Goal: Transaction & Acquisition: Download file/media

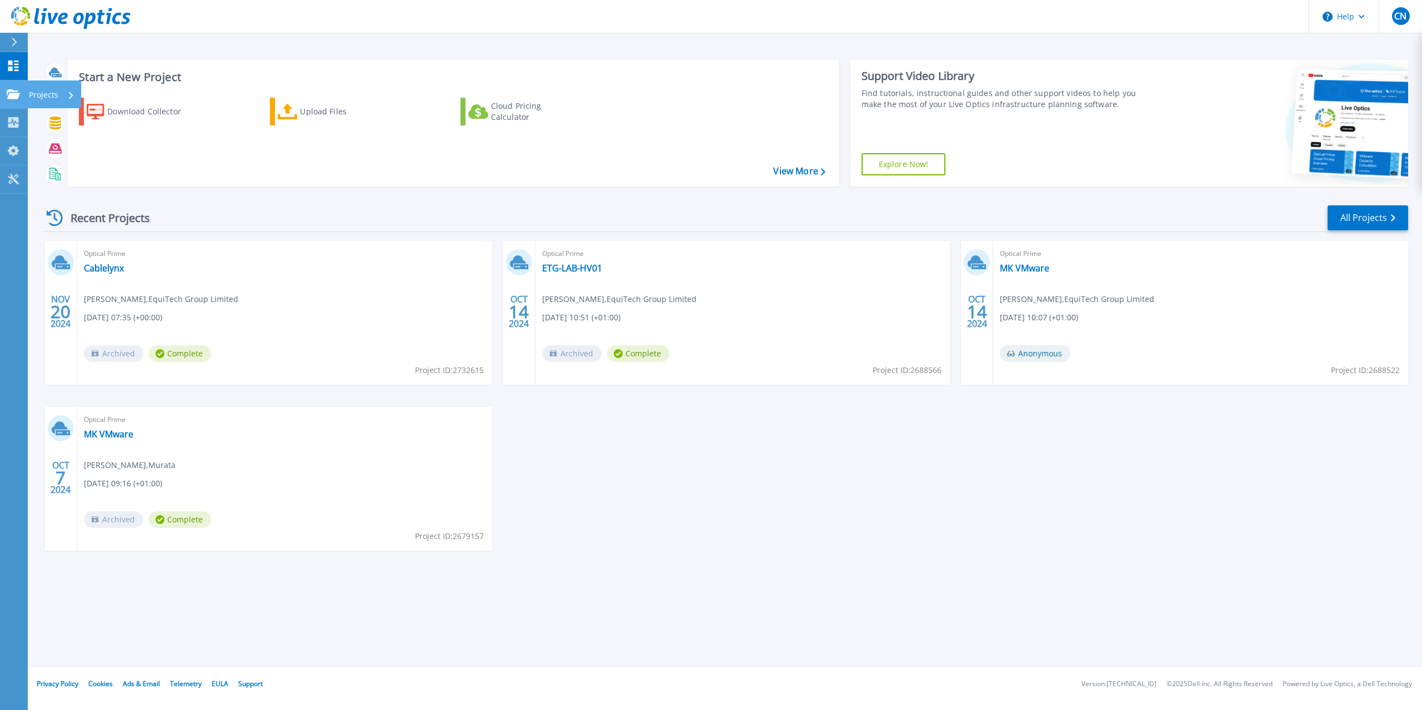
click at [51, 93] on p "Projects" at bounding box center [43, 95] width 29 height 29
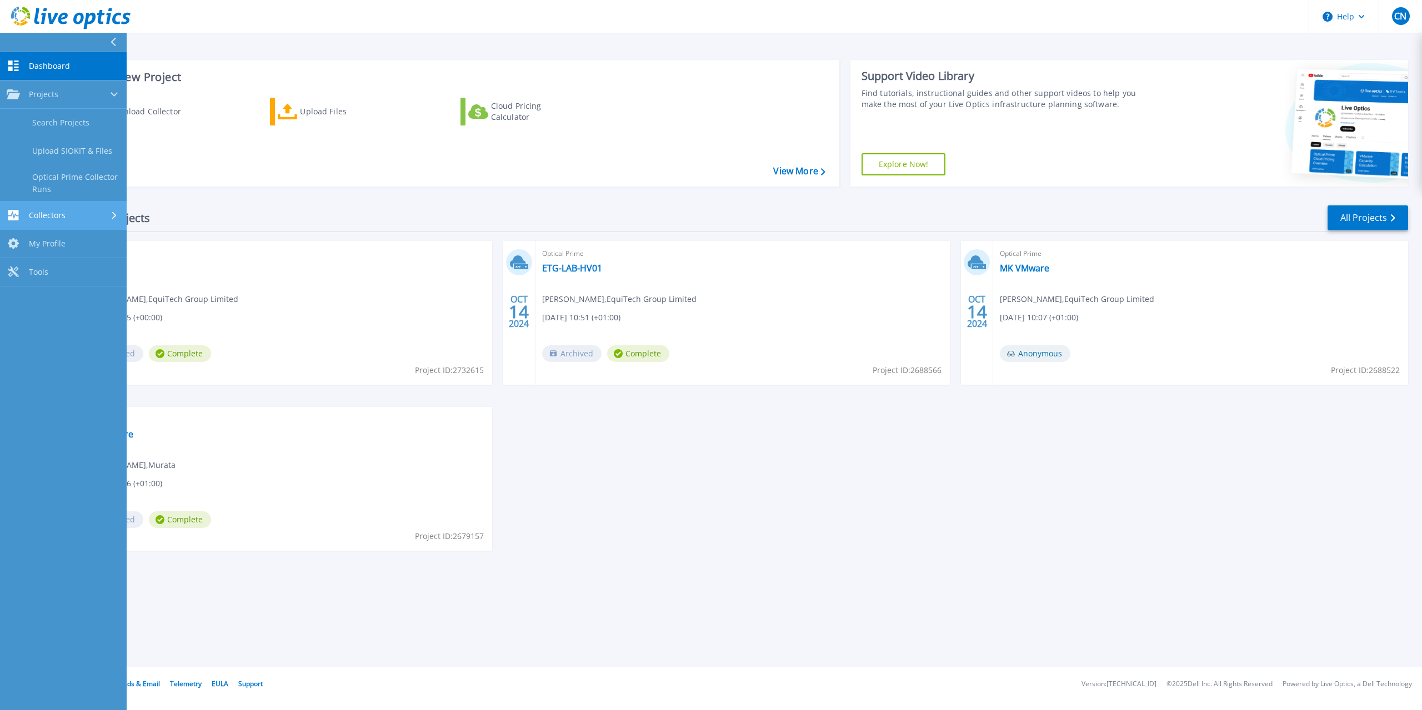
click at [84, 212] on div "Collectors" at bounding box center [63, 215] width 113 height 11
click at [78, 157] on link "Download Collector" at bounding box center [63, 151] width 127 height 28
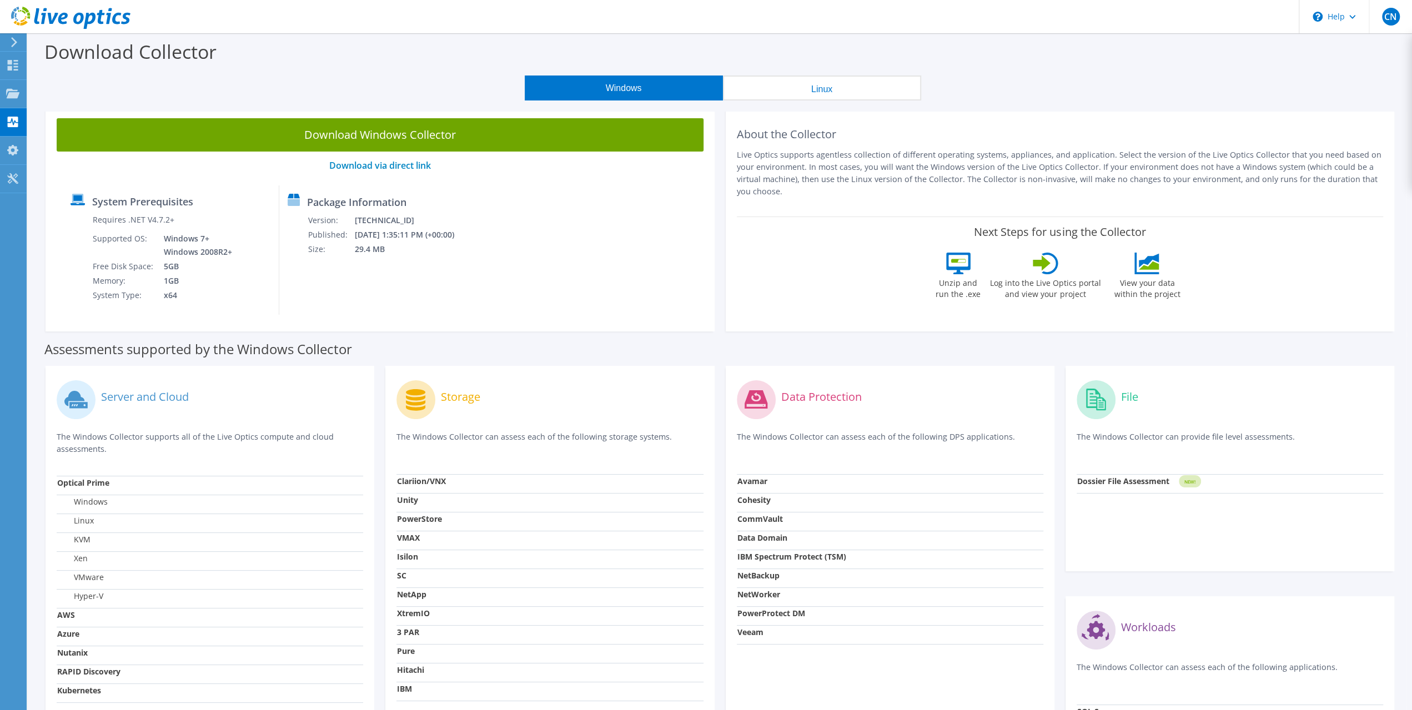
click at [629, 213] on div "System Prerequisites Requires .NET V4.7.2+ Supported OS: Windows 7+ Windows 200…" at bounding box center [380, 249] width 636 height 129
click at [6, 94] on use at bounding box center [12, 92] width 13 height 9
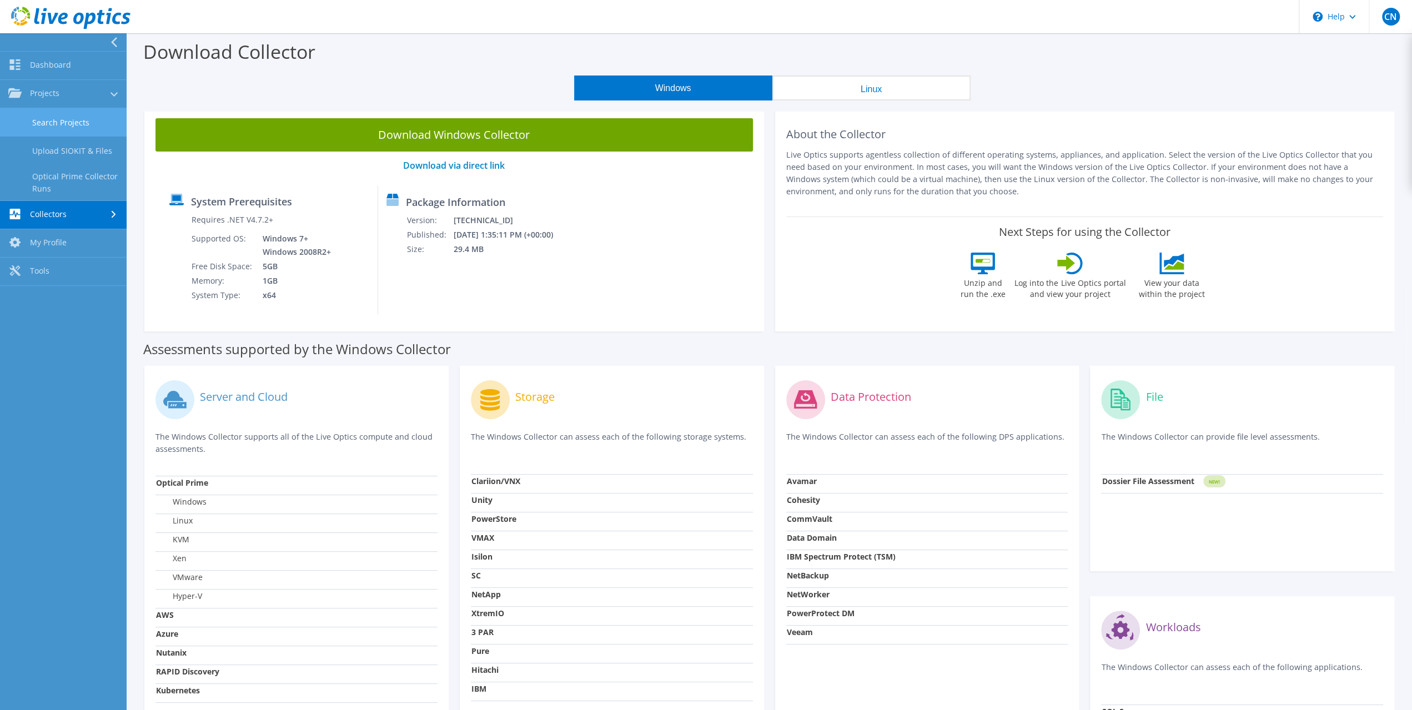
click at [53, 119] on link "Search Projects" at bounding box center [63, 122] width 127 height 28
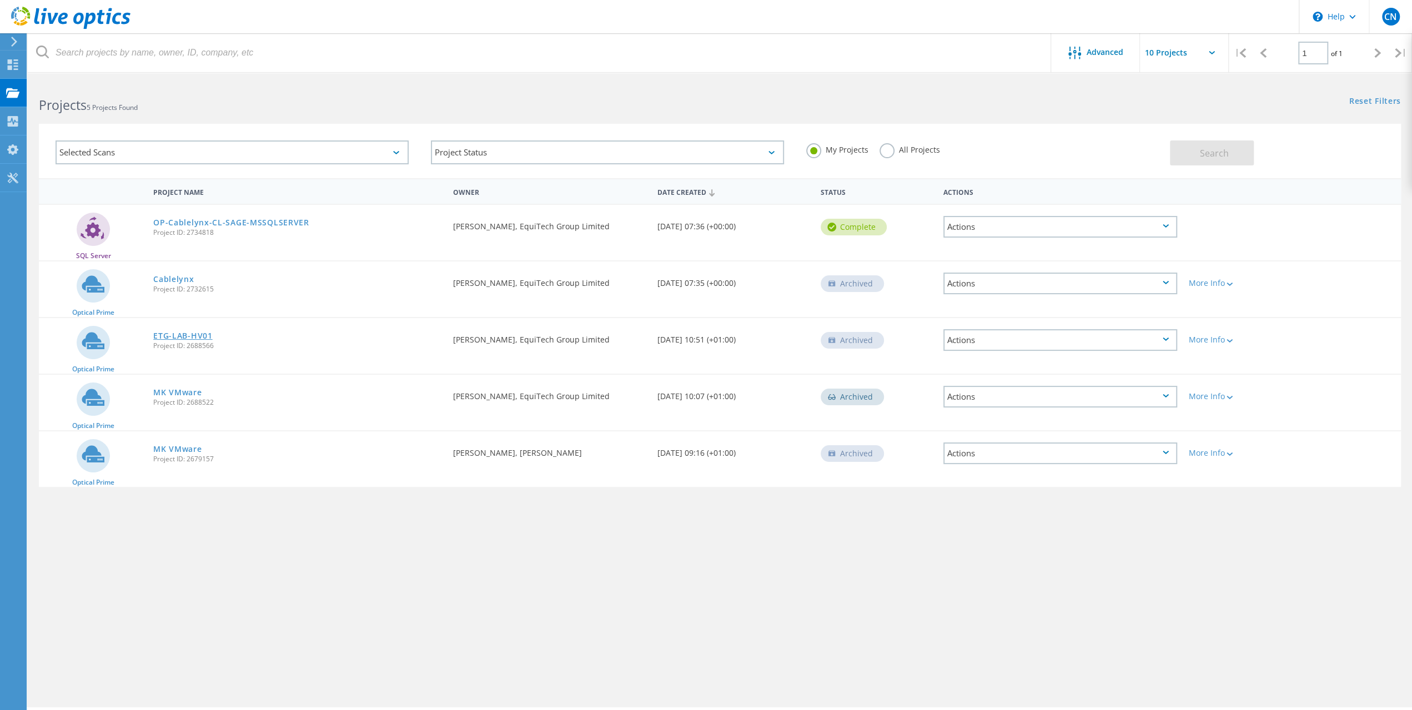
click at [198, 339] on link "ETG-LAB-HV01" at bounding box center [182, 336] width 59 height 8
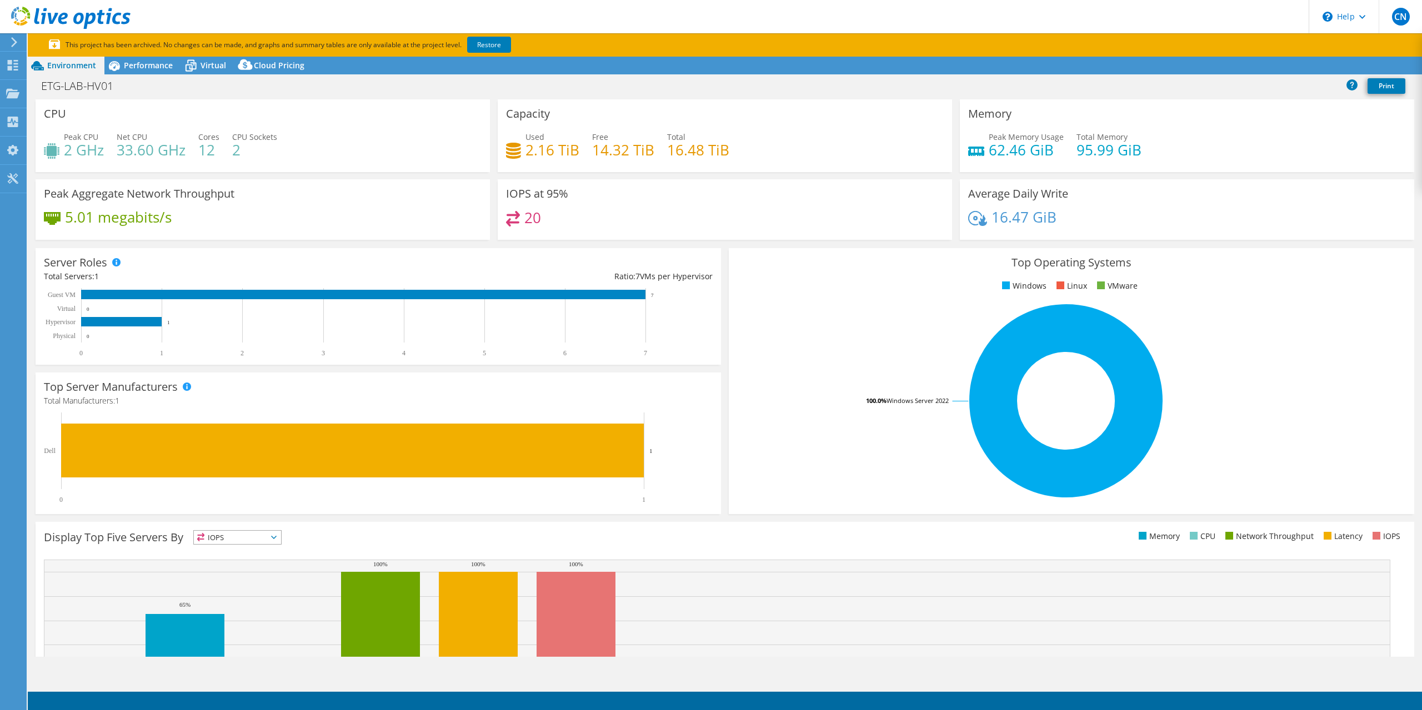
select select "USD"
click at [212, 67] on span "Virtual" at bounding box center [213, 65] width 26 height 11
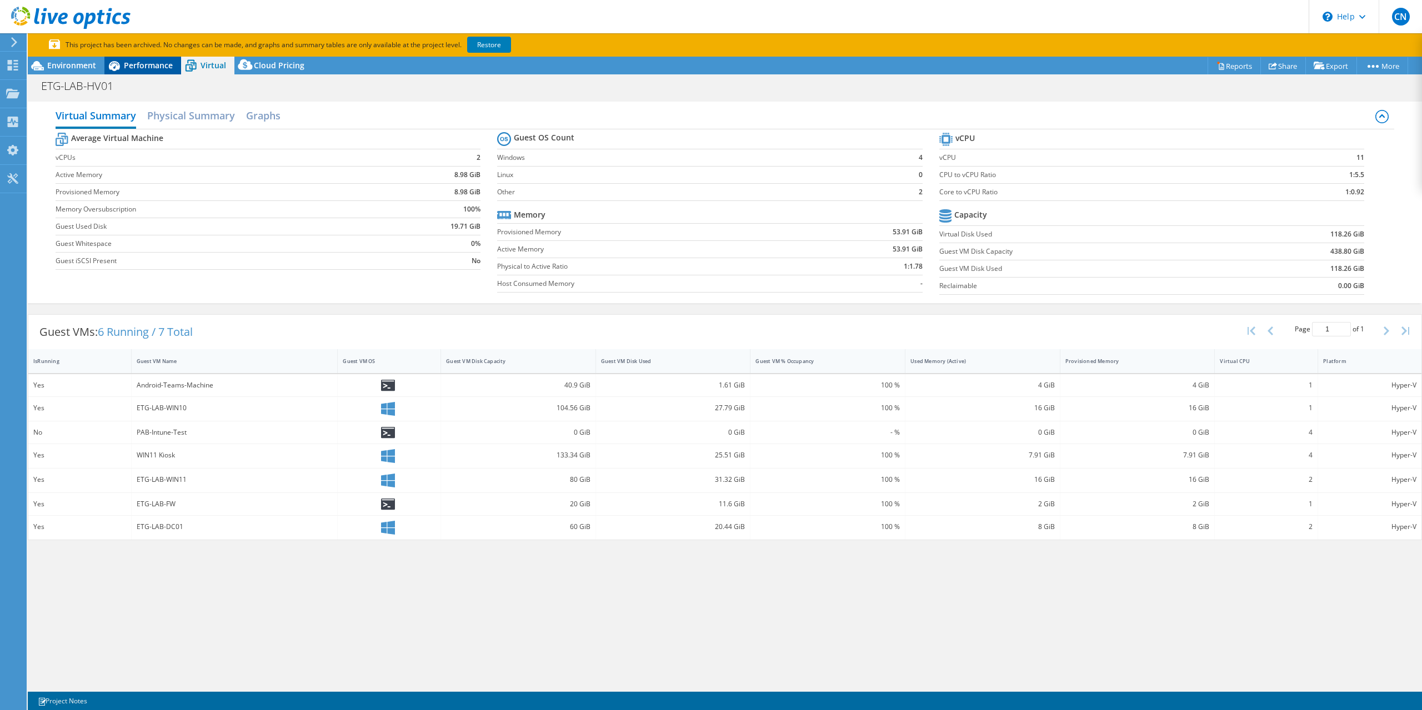
click at [129, 71] on div "Performance" at bounding box center [142, 66] width 77 height 18
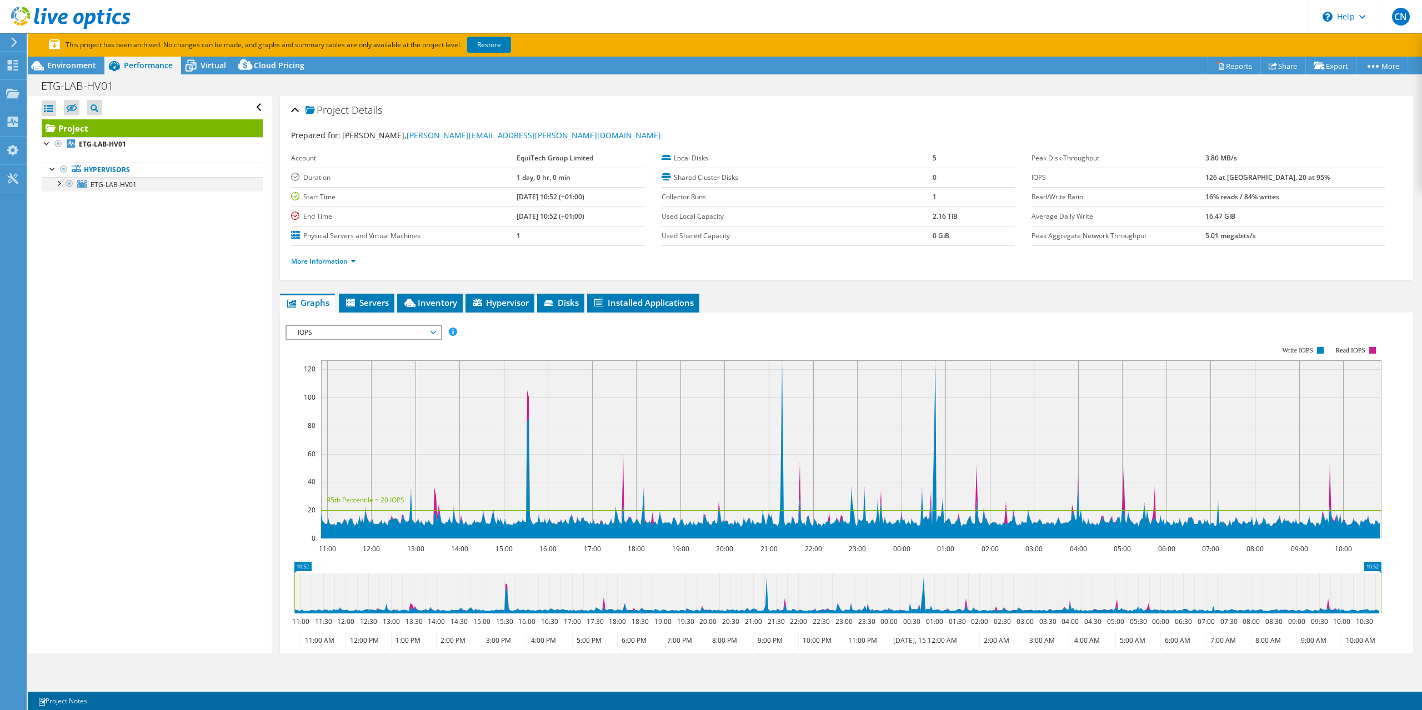
click at [62, 185] on div at bounding box center [58, 182] width 11 height 11
click at [58, 182] on div at bounding box center [58, 182] width 11 height 11
click at [63, 67] on span "Environment" at bounding box center [71, 65] width 49 height 11
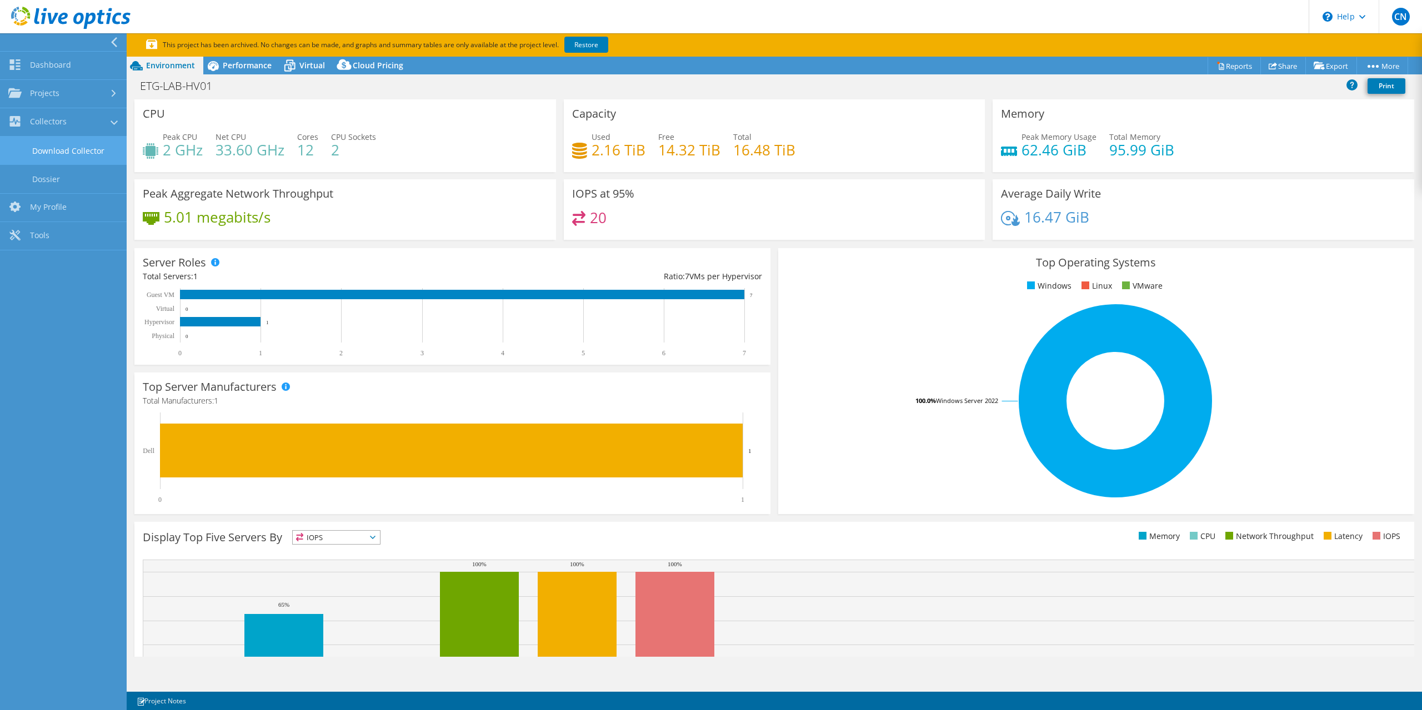
click at [58, 148] on link "Download Collector" at bounding box center [63, 151] width 127 height 28
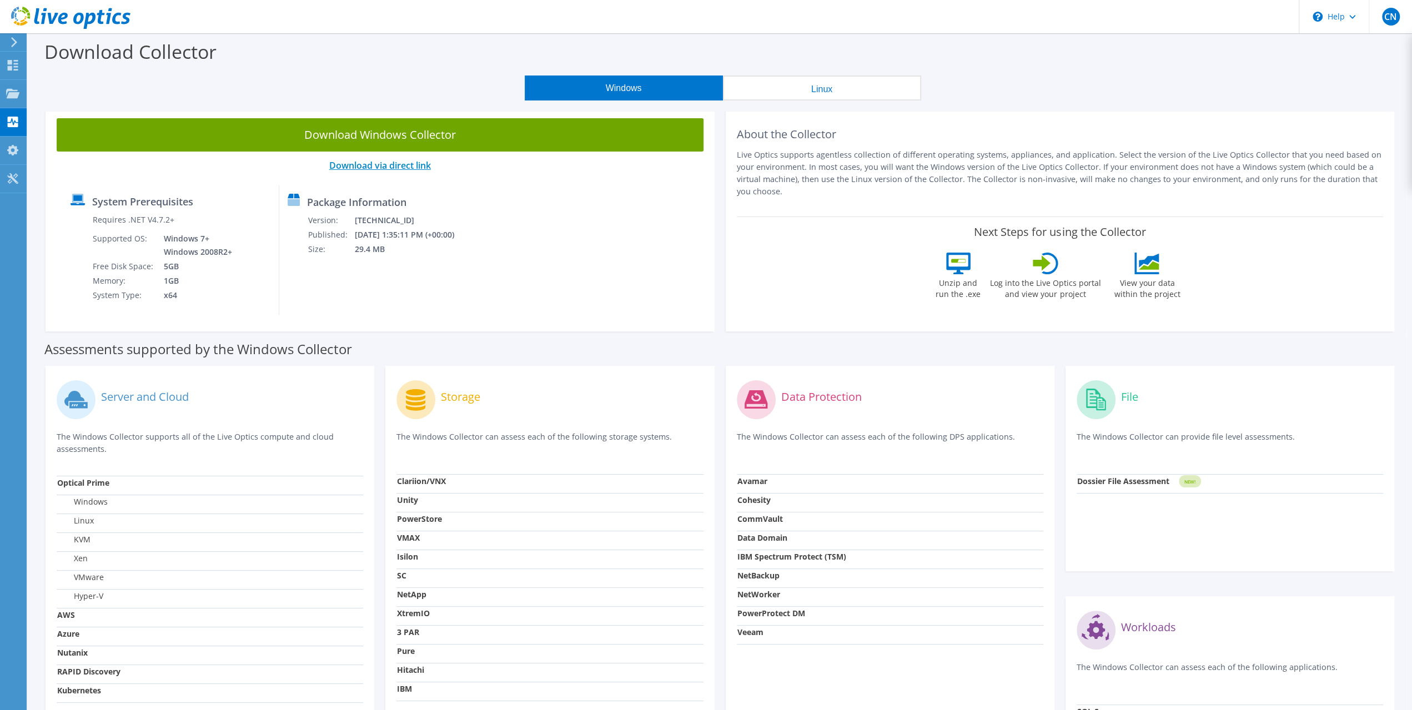
click at [376, 169] on link "Download via direct link" at bounding box center [380, 165] width 102 height 12
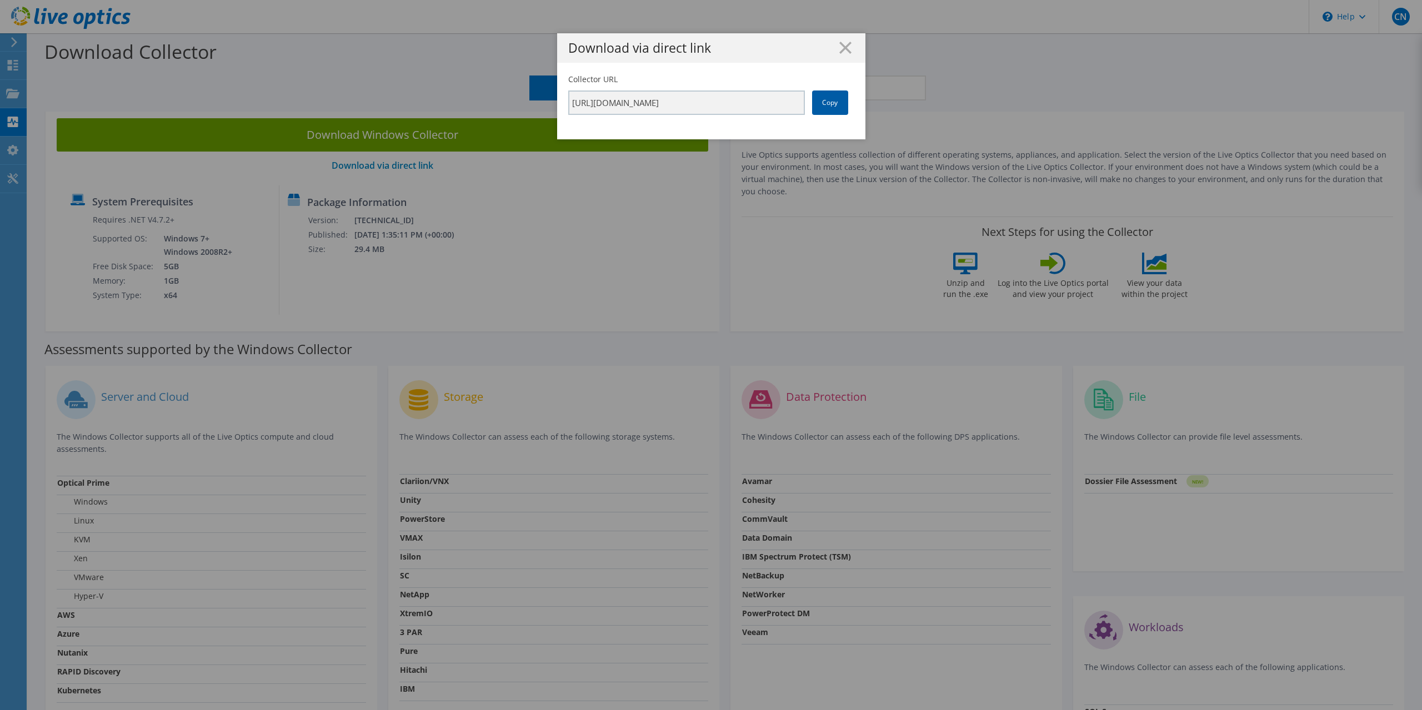
click at [820, 112] on link "Copy" at bounding box center [830, 103] width 36 height 24
click at [840, 52] on icon at bounding box center [845, 48] width 12 height 12
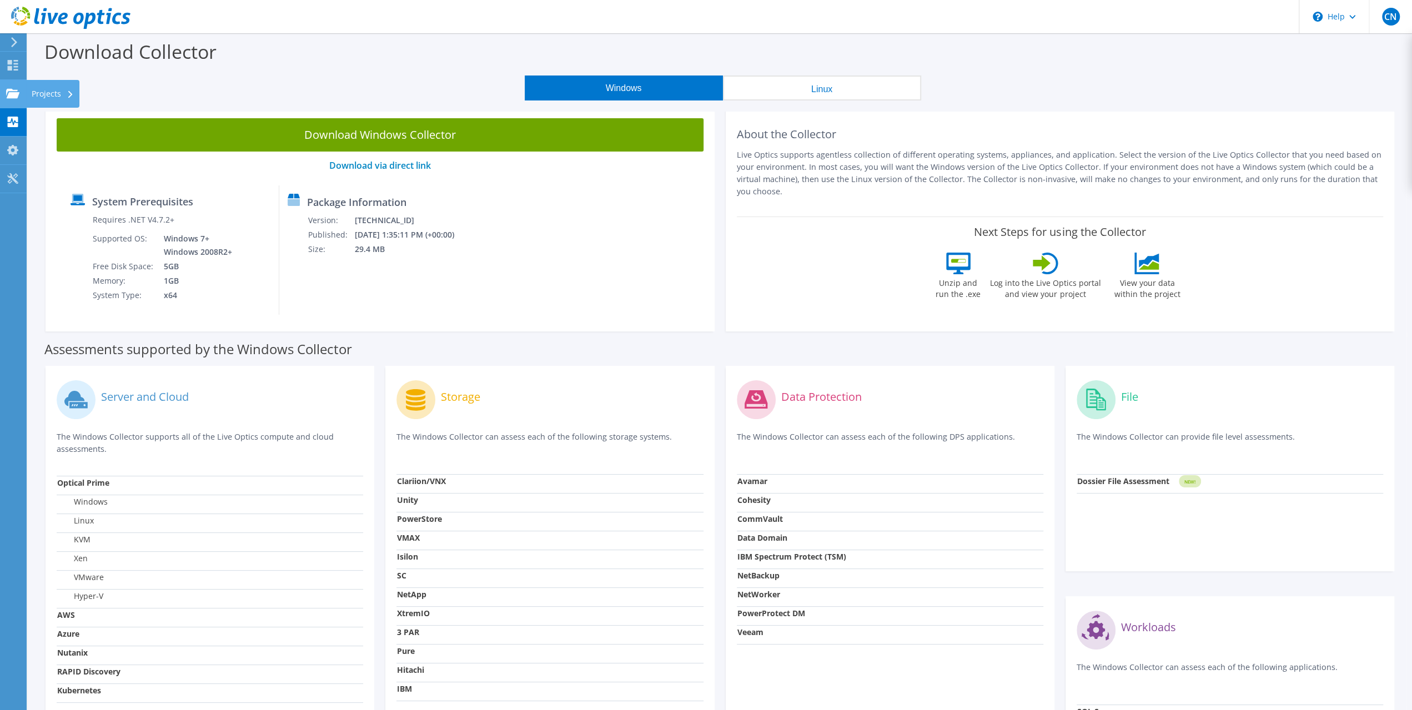
click at [17, 93] on use at bounding box center [12, 92] width 13 height 9
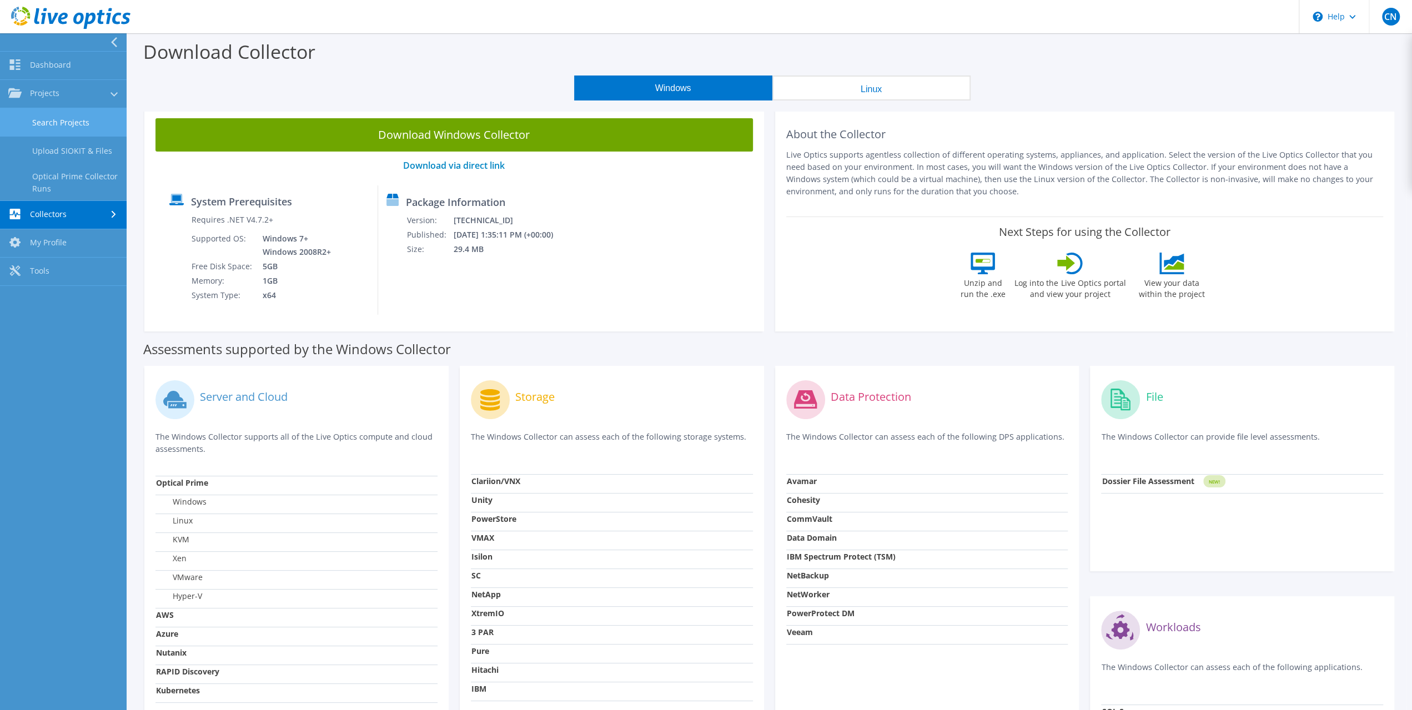
click at [59, 124] on link "Search Projects" at bounding box center [63, 122] width 127 height 28
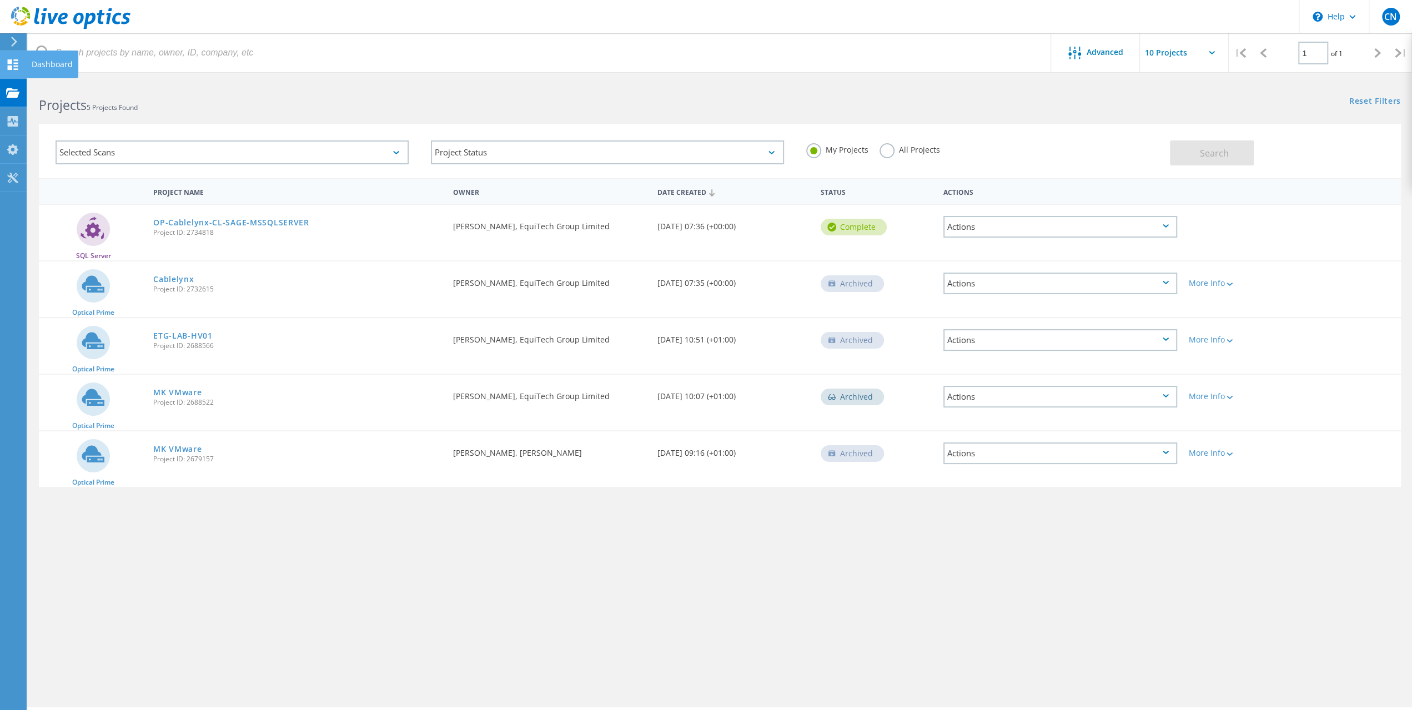
click at [12, 68] on use at bounding box center [13, 64] width 11 height 11
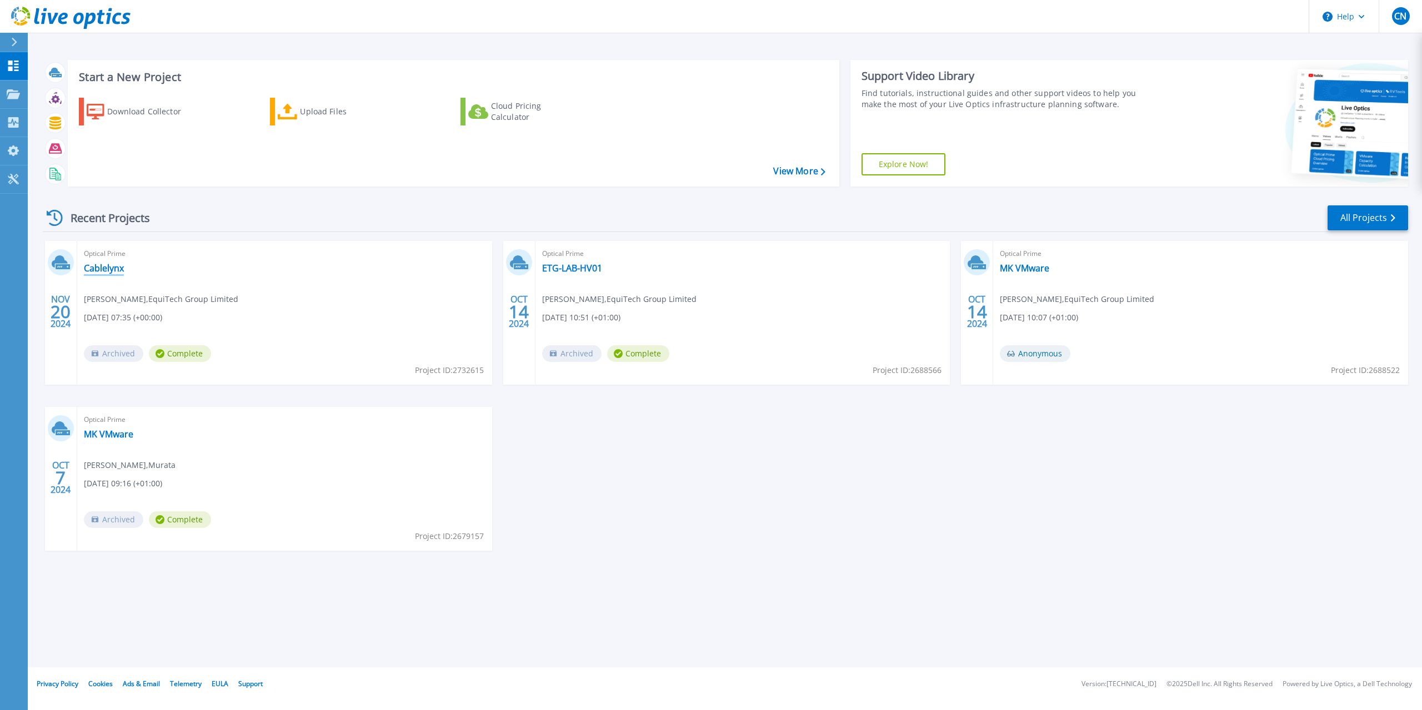
click at [103, 269] on link "Cablelynx" at bounding box center [104, 268] width 40 height 11
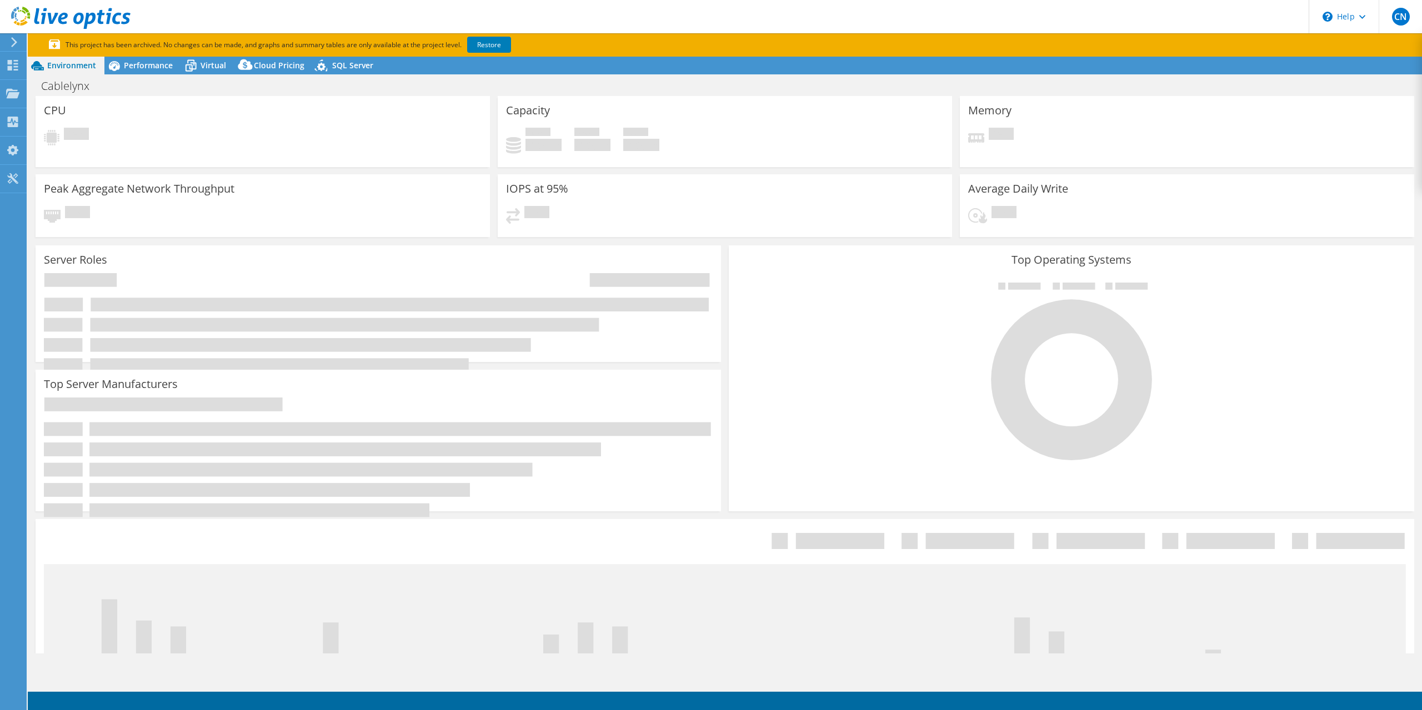
select select "EULondon"
select select "GBP"
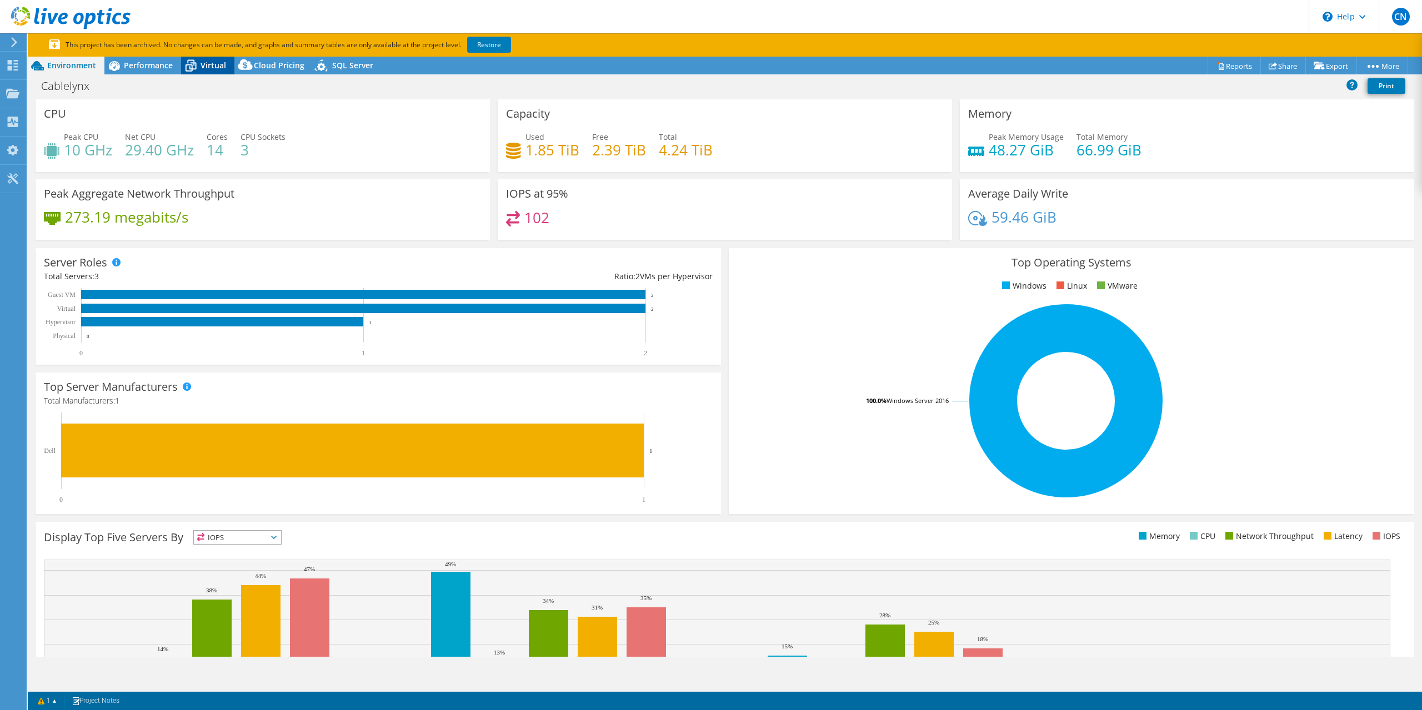
click at [227, 68] on div "Virtual" at bounding box center [207, 66] width 53 height 18
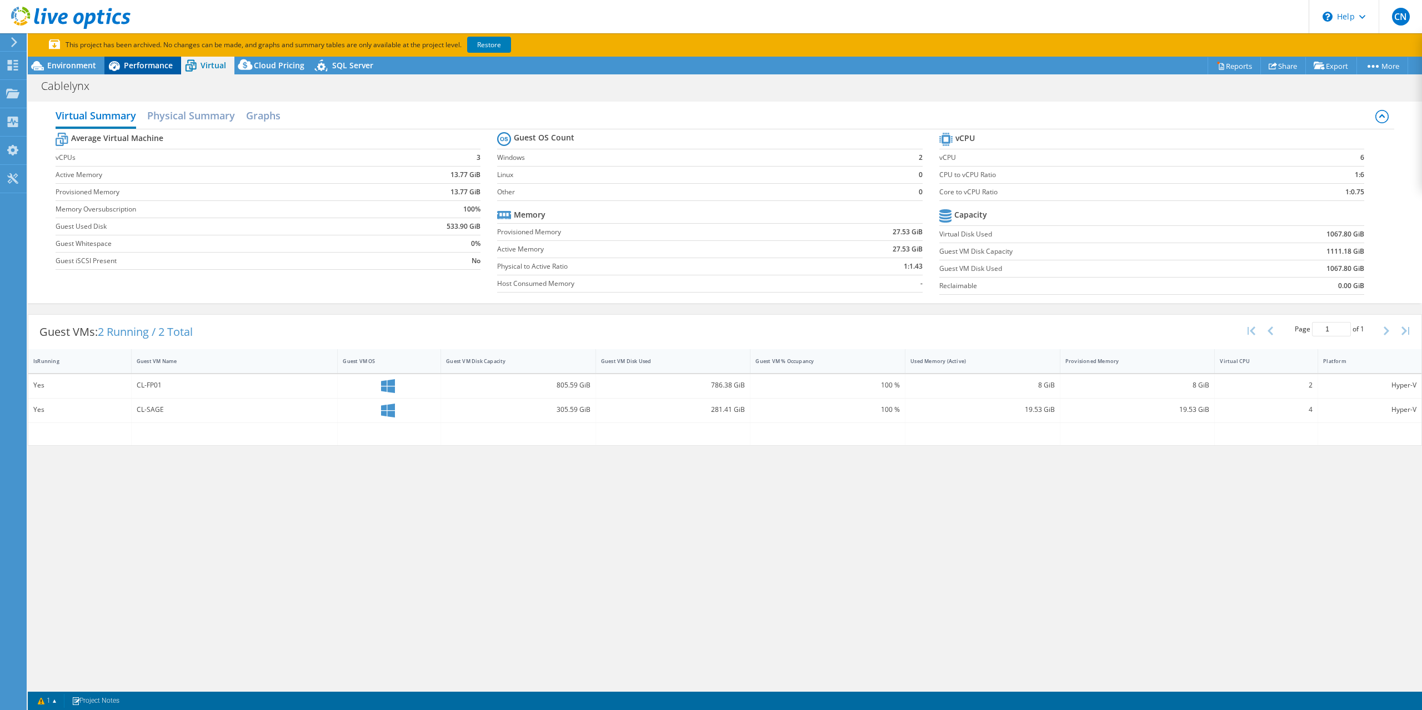
click at [139, 62] on span "Performance" at bounding box center [148, 65] width 49 height 11
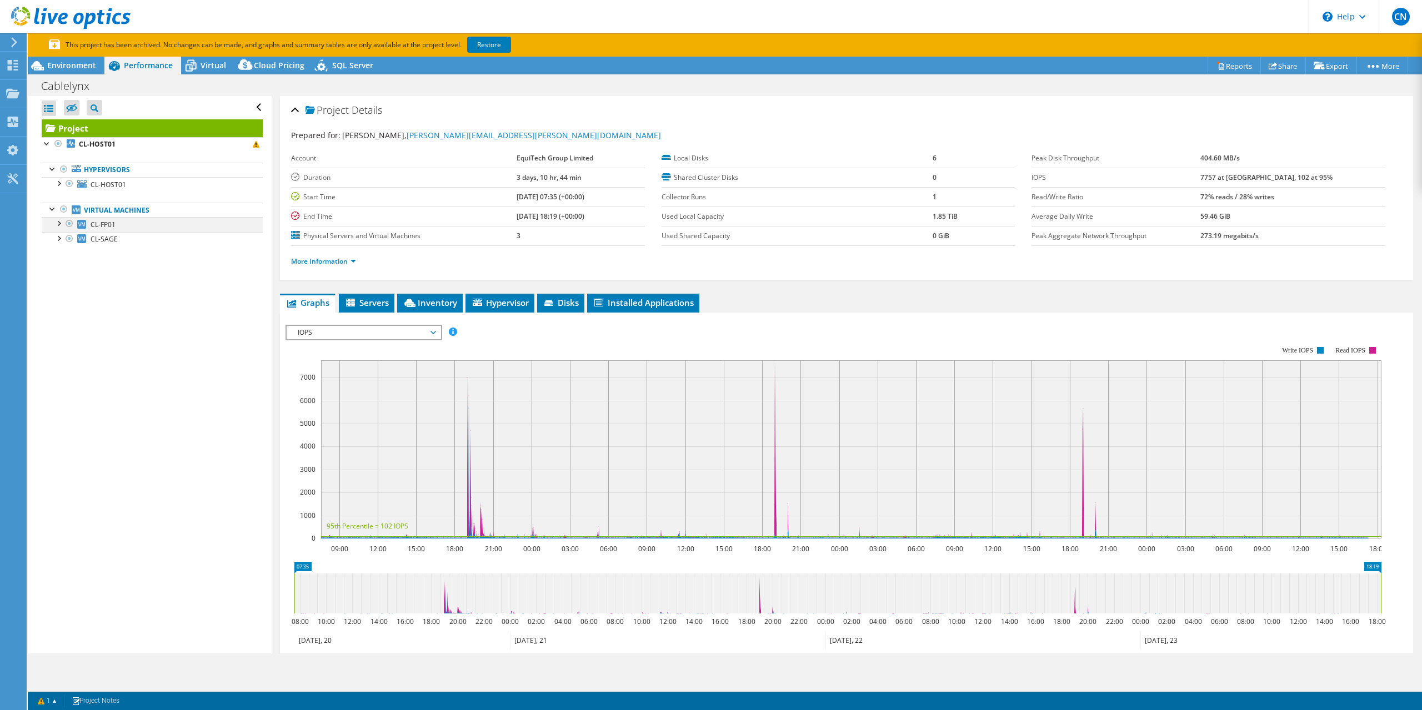
click at [58, 223] on div at bounding box center [58, 222] width 11 height 11
click at [62, 282] on div at bounding box center [58, 280] width 11 height 11
click at [93, 66] on span "Environment" at bounding box center [71, 65] width 49 height 11
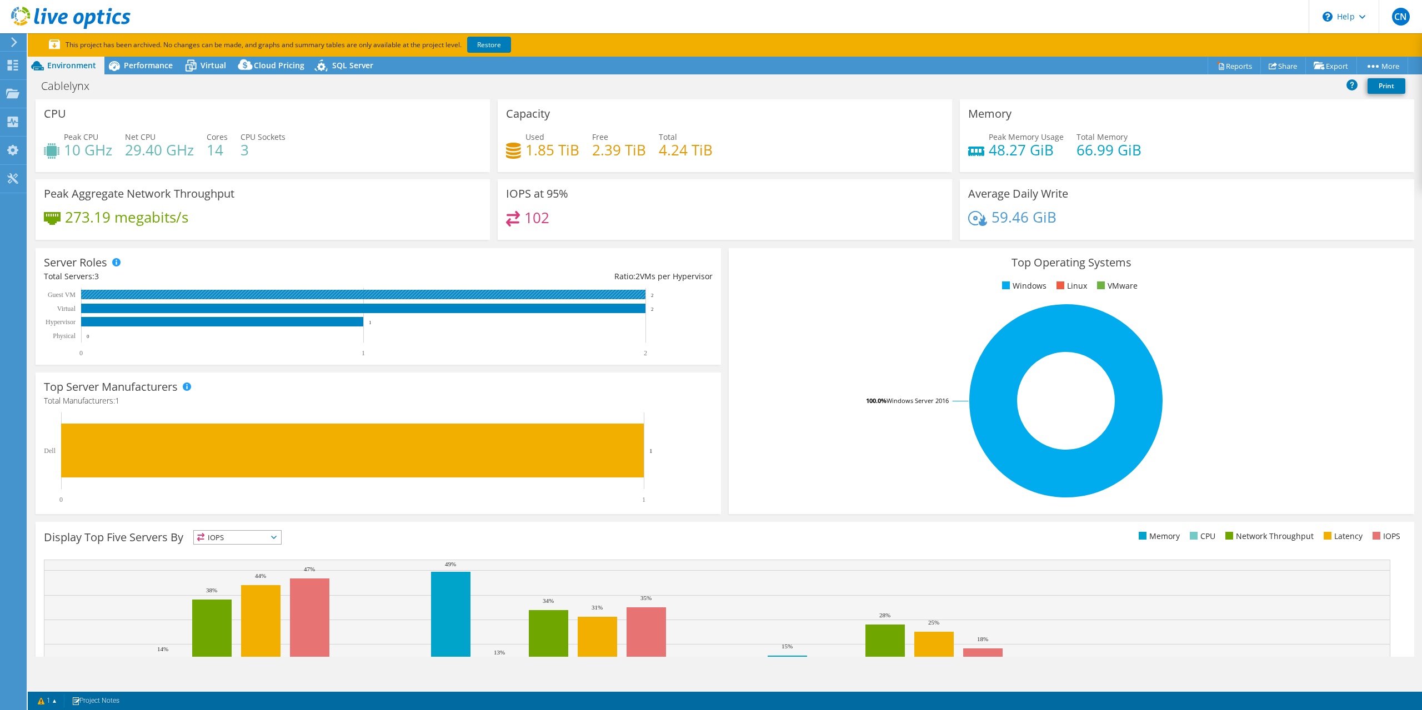
click at [311, 295] on rect at bounding box center [363, 294] width 564 height 9
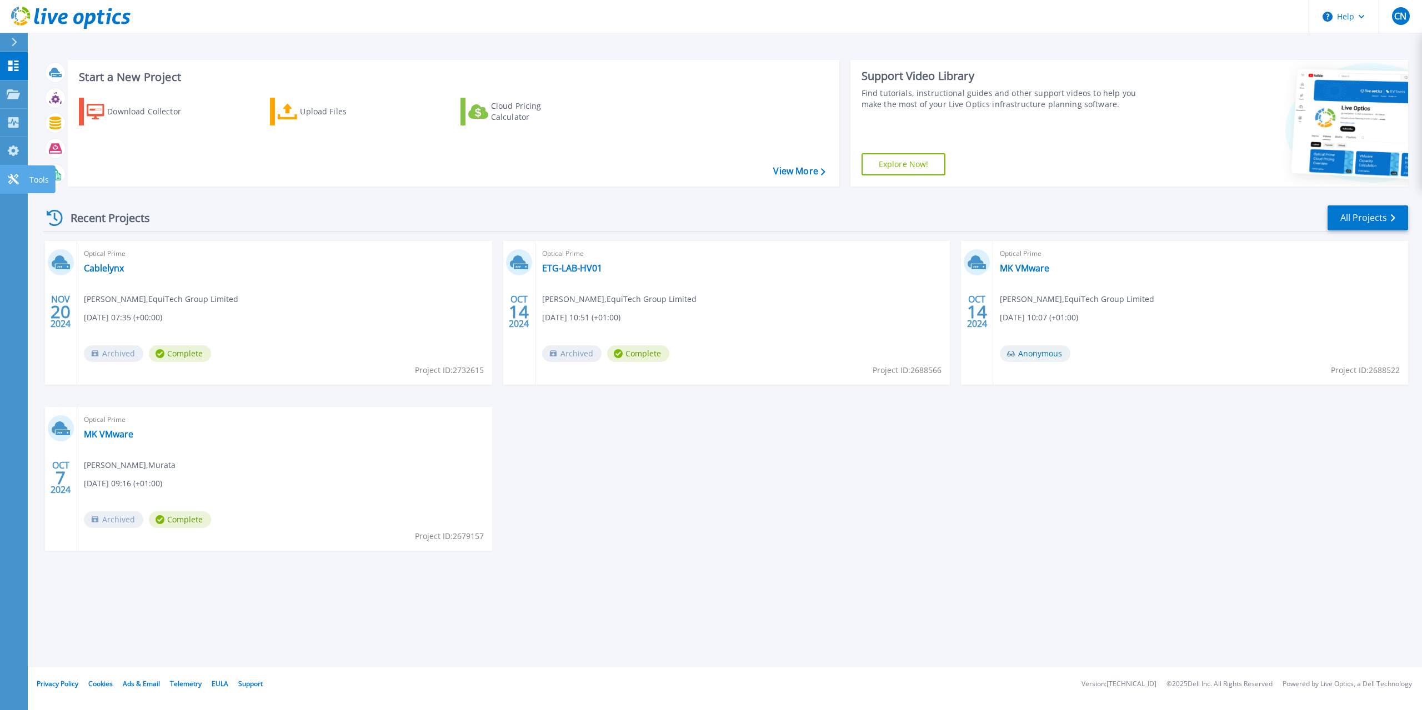
click at [32, 182] on p "Tools" at bounding box center [38, 179] width 19 height 29
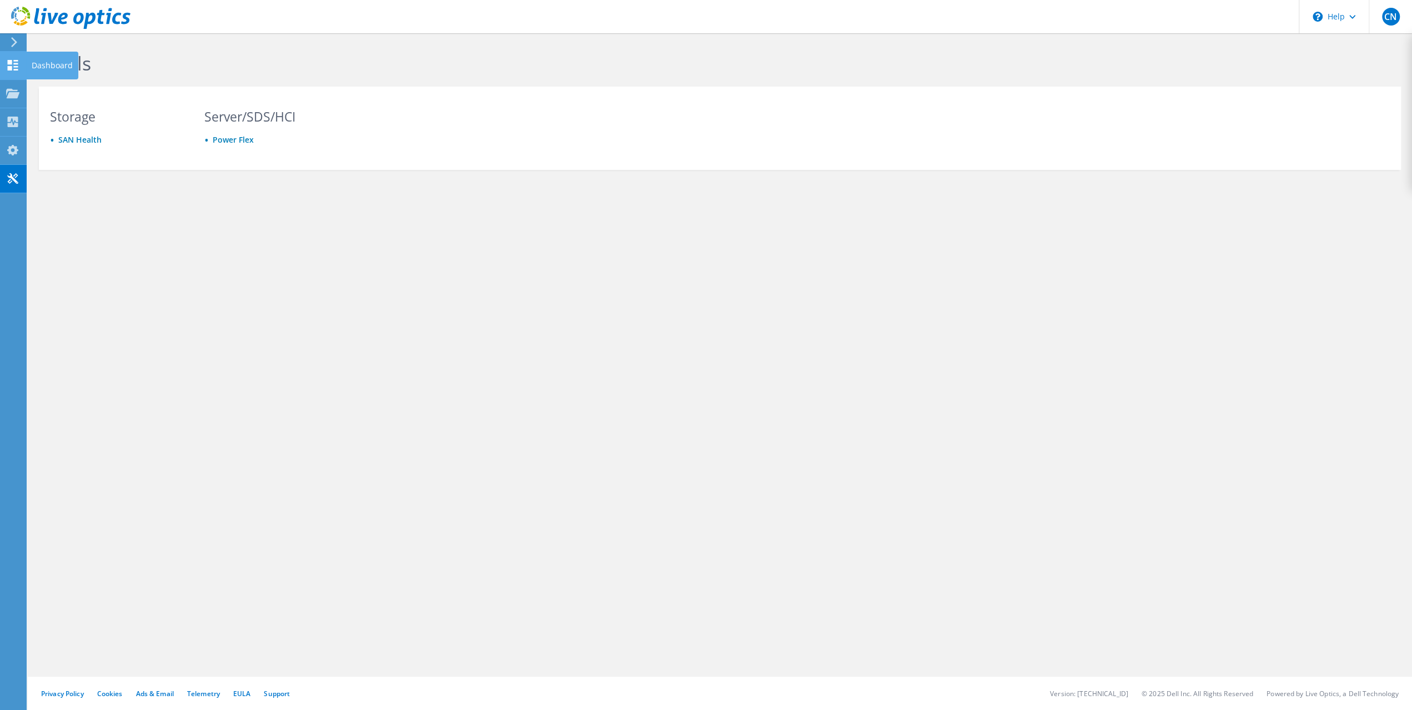
click at [9, 66] on use at bounding box center [13, 65] width 11 height 11
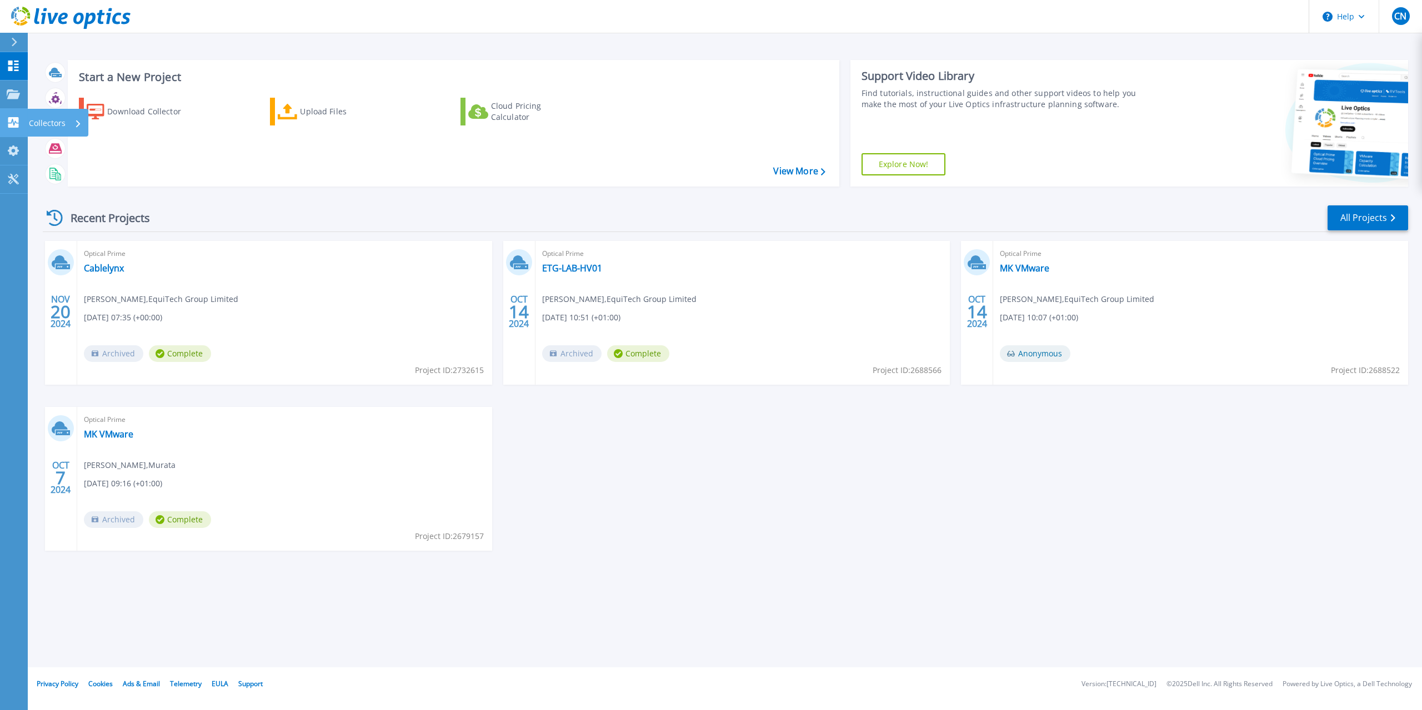
click at [12, 128] on link "Collectors Collectors" at bounding box center [14, 123] width 28 height 28
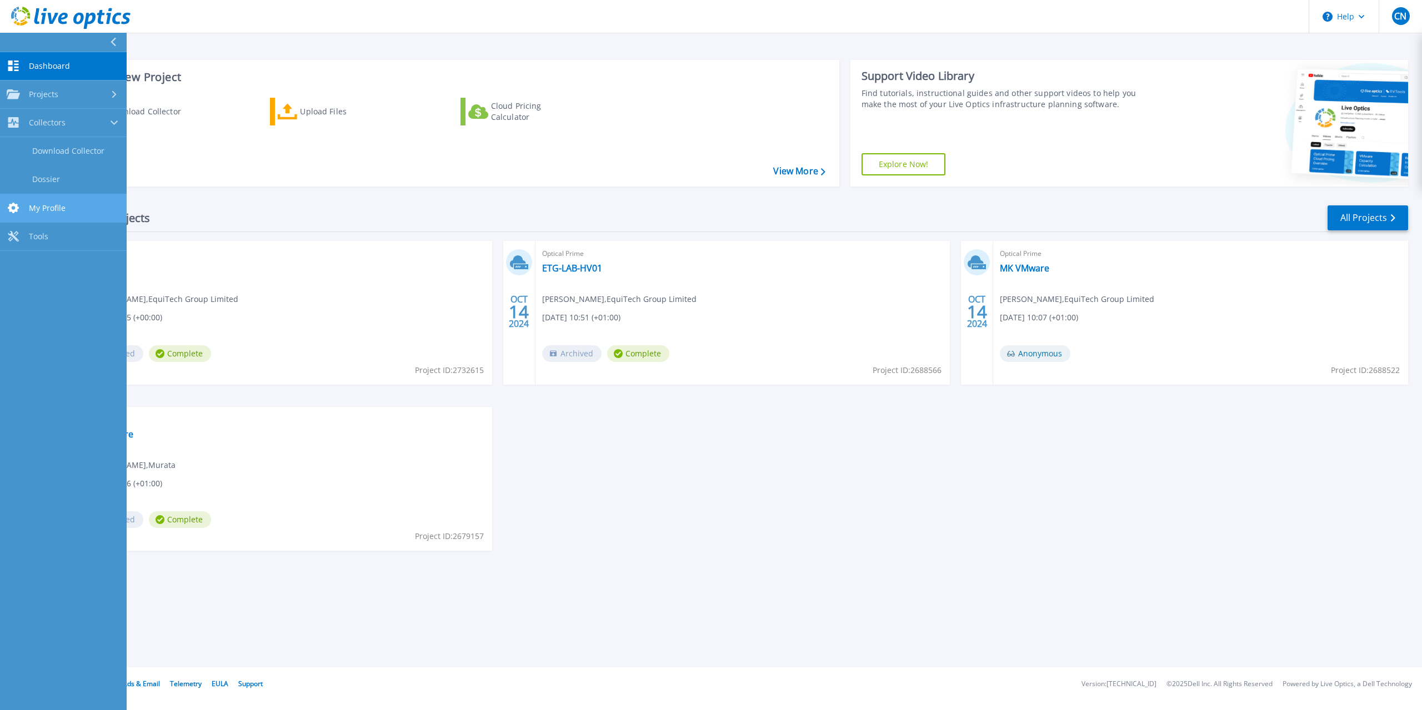
click at [43, 211] on span "My Profile" at bounding box center [47, 208] width 37 height 10
